Goal: Browse casually

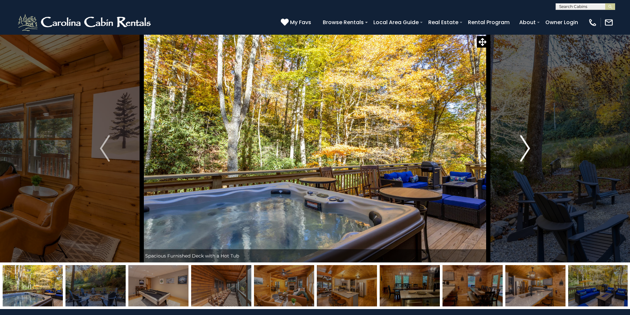
click at [525, 152] on img "Next" at bounding box center [525, 148] width 10 height 26
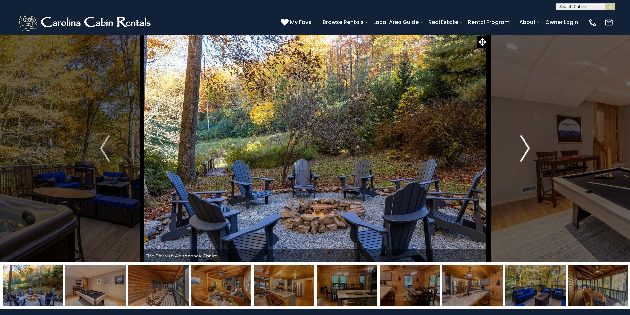
click at [525, 151] on img "Next" at bounding box center [525, 148] width 10 height 26
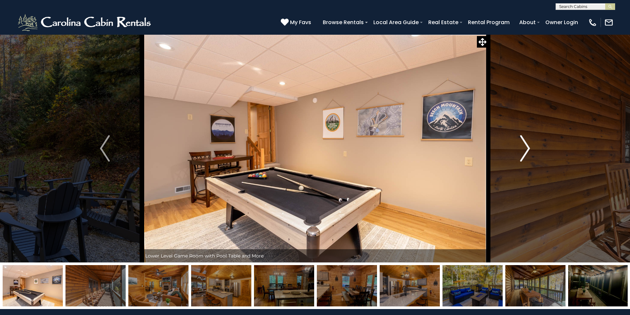
click at [525, 150] on img "Next" at bounding box center [525, 148] width 10 height 26
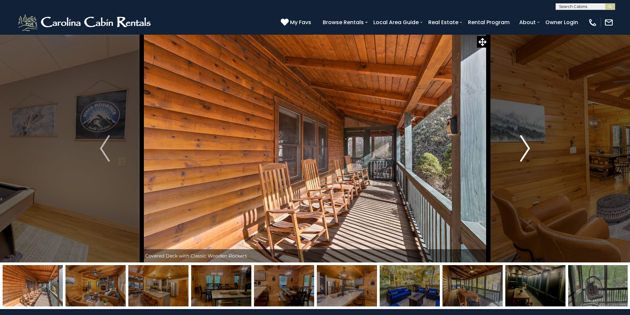
click at [525, 149] on img "Next" at bounding box center [525, 148] width 10 height 26
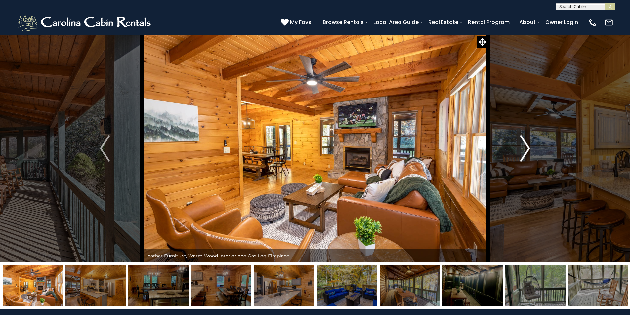
click at [525, 149] on img "Next" at bounding box center [525, 148] width 10 height 26
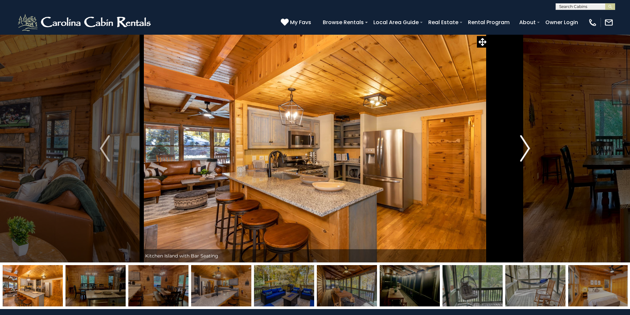
click at [525, 149] on img "Next" at bounding box center [525, 148] width 10 height 26
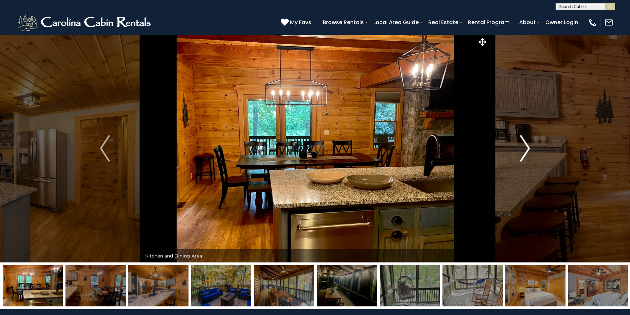
click at [525, 149] on img "Next" at bounding box center [525, 148] width 10 height 26
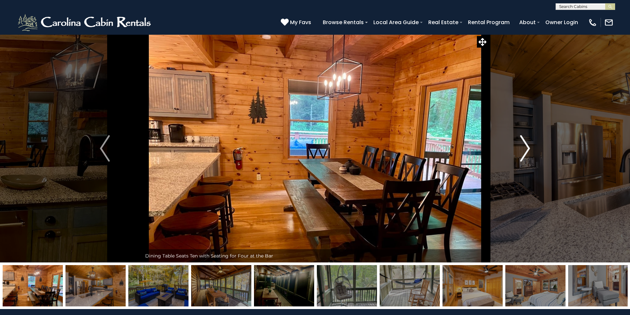
click at [525, 149] on img "Next" at bounding box center [525, 148] width 10 height 26
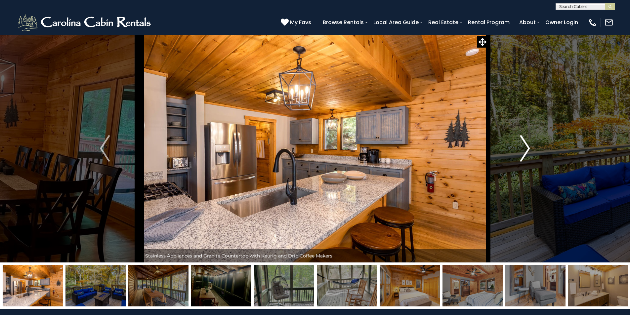
click at [525, 149] on img "Next" at bounding box center [525, 148] width 10 height 26
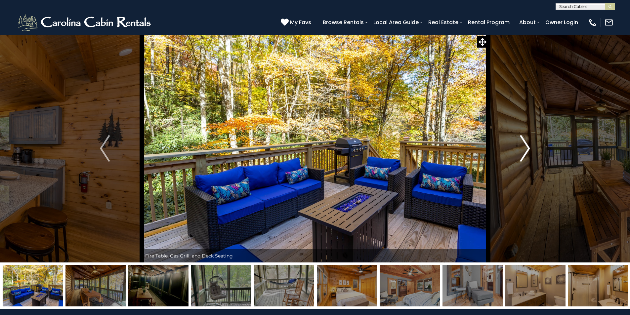
click at [525, 149] on img "Next" at bounding box center [525, 148] width 10 height 26
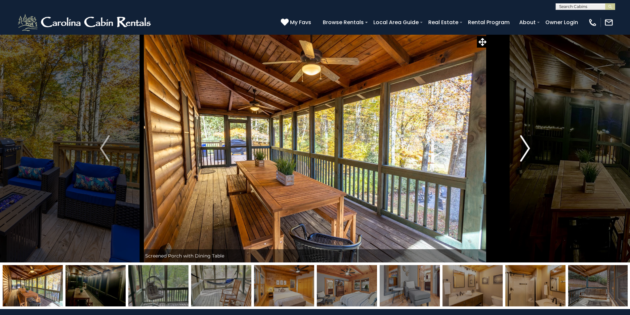
click at [525, 149] on img "Next" at bounding box center [525, 148] width 10 height 26
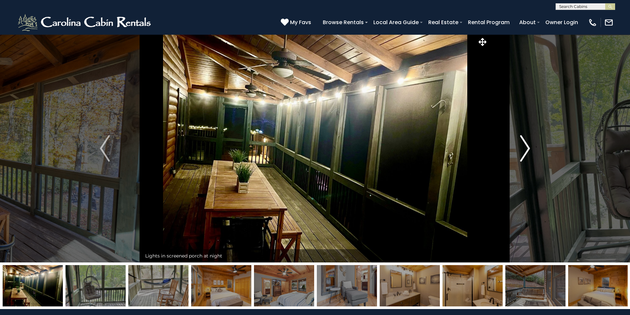
click at [525, 149] on img "Next" at bounding box center [525, 148] width 10 height 26
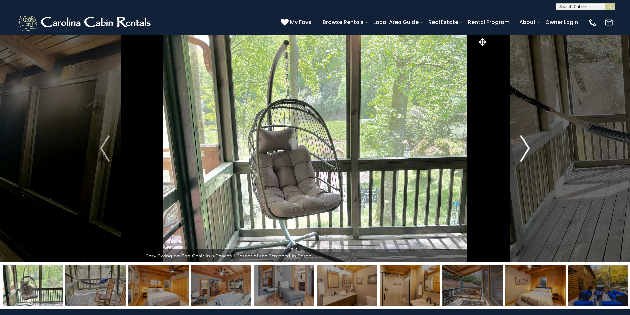
click at [525, 149] on img "Next" at bounding box center [525, 148] width 10 height 26
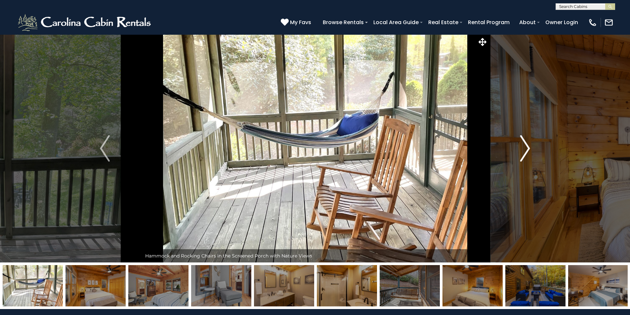
click at [525, 149] on img "Next" at bounding box center [525, 148] width 10 height 26
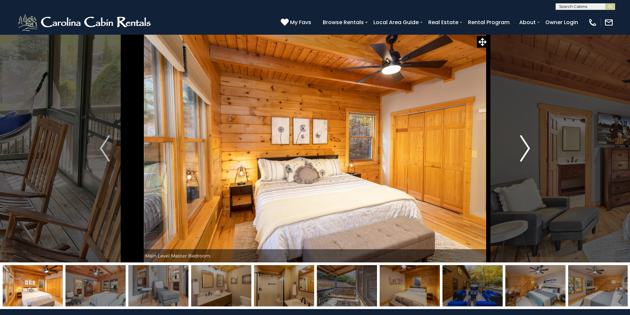
click at [525, 149] on img "Next" at bounding box center [525, 148] width 10 height 26
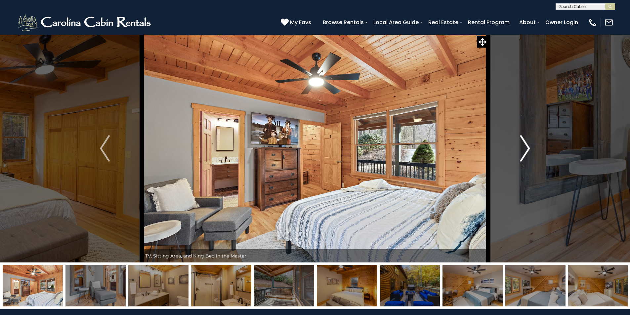
click at [525, 149] on img "Next" at bounding box center [525, 148] width 10 height 26
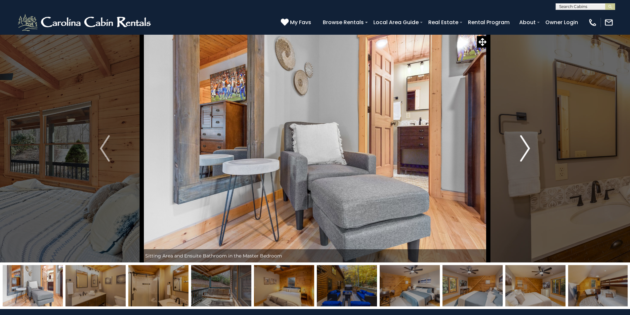
click at [525, 149] on img "Next" at bounding box center [525, 148] width 10 height 26
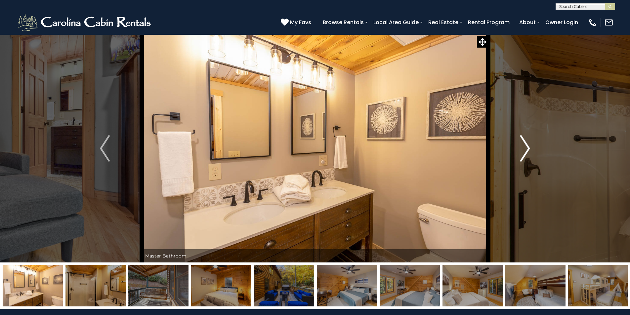
click at [525, 149] on img "Next" at bounding box center [525, 148] width 10 height 26
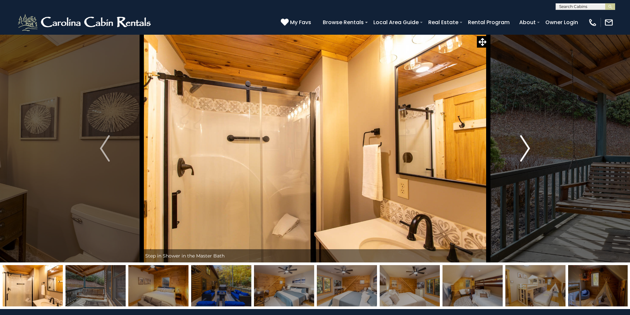
click at [525, 149] on img "Next" at bounding box center [525, 148] width 10 height 26
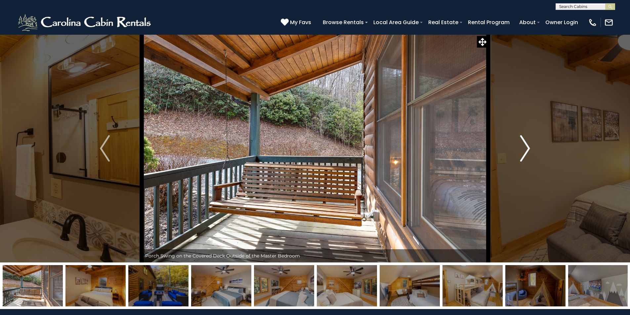
click at [525, 149] on img "Next" at bounding box center [525, 148] width 10 height 26
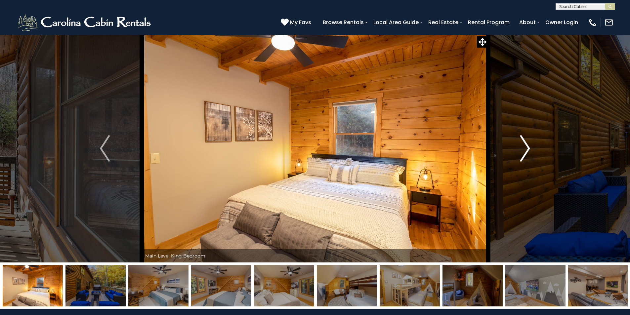
click at [525, 150] on img "Next" at bounding box center [525, 148] width 10 height 26
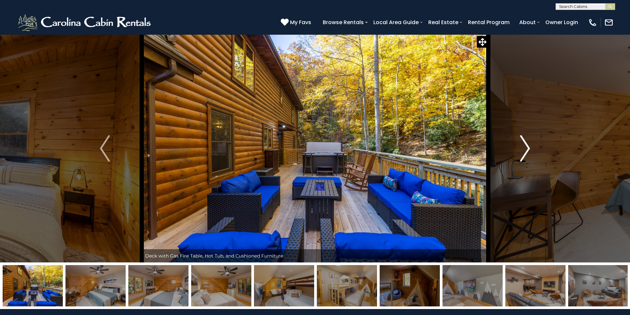
click at [528, 148] on img "Next" at bounding box center [525, 148] width 10 height 26
